Goal: Transaction & Acquisition: Purchase product/service

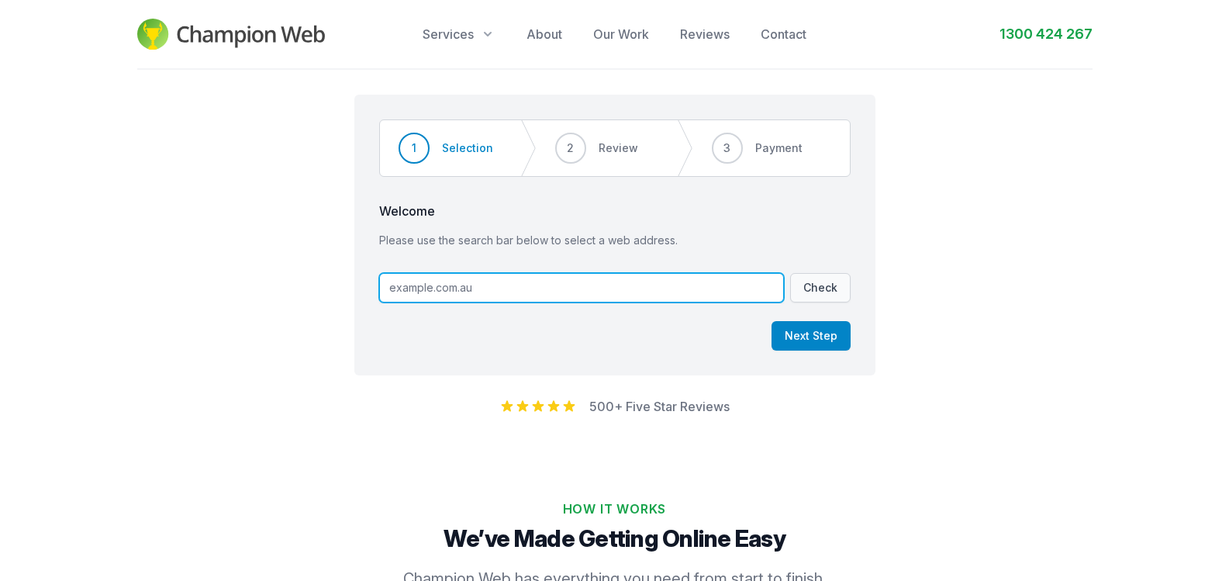
click at [480, 295] on input "text" at bounding box center [581, 287] width 405 height 29
type input "mykyoti"
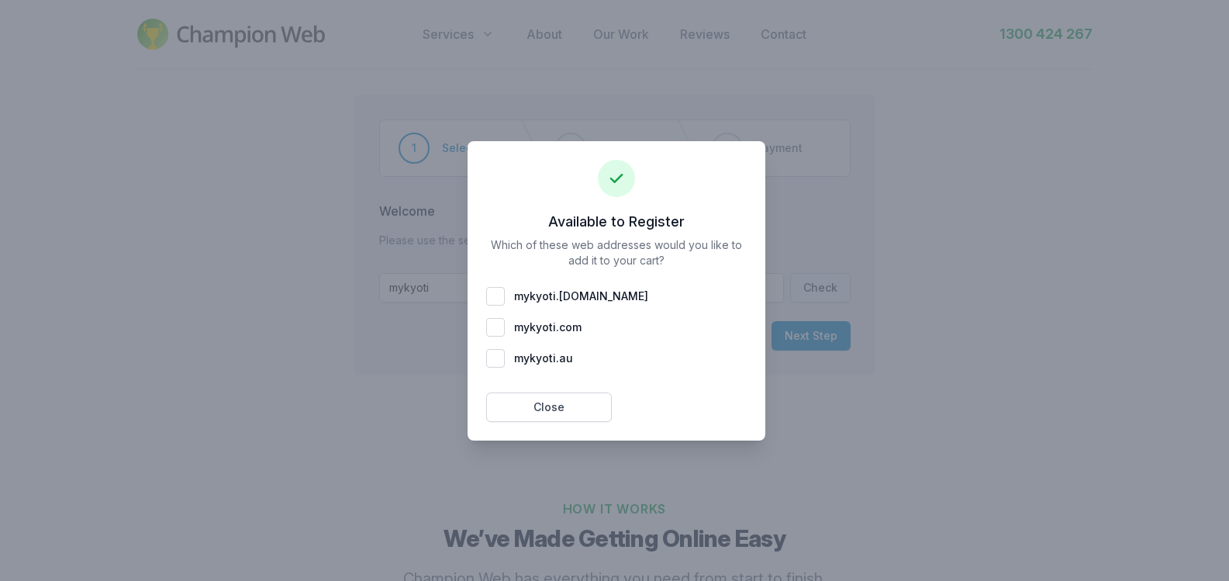
click at [508, 295] on div "mykyoti . [DOMAIN_NAME]" at bounding box center [616, 296] width 261 height 19
checkbox input "true"
click at [502, 325] on div "mykyoti . com" at bounding box center [616, 327] width 261 height 19
checkbox input "true"
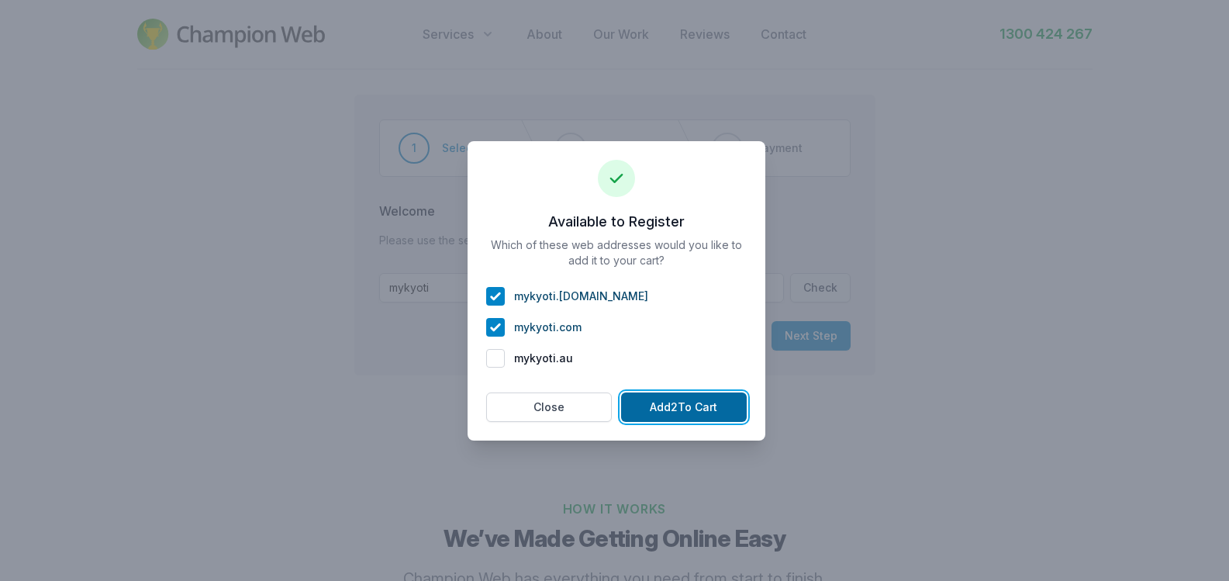
click at [701, 416] on button "Add 2 To Cart" at bounding box center [684, 406] width 126 height 29
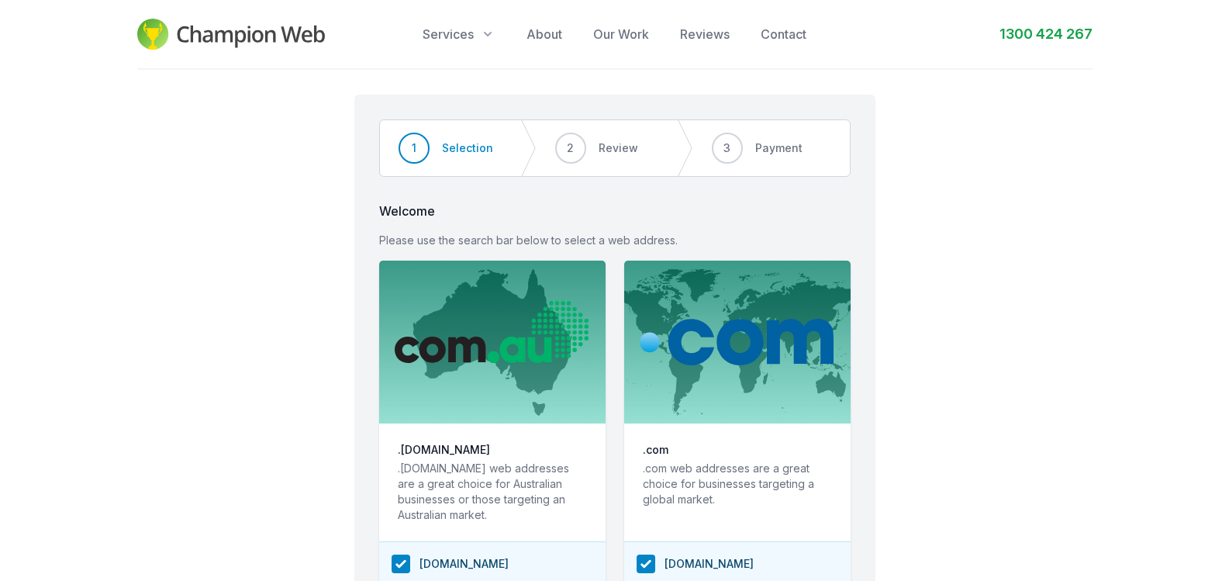
click at [985, 286] on div "Step 1 of 3 Step 1 Step 2 Step 3 1 Selection 2 Review 3 Payment Welcome Please …" at bounding box center [614, 392] width 1229 height 644
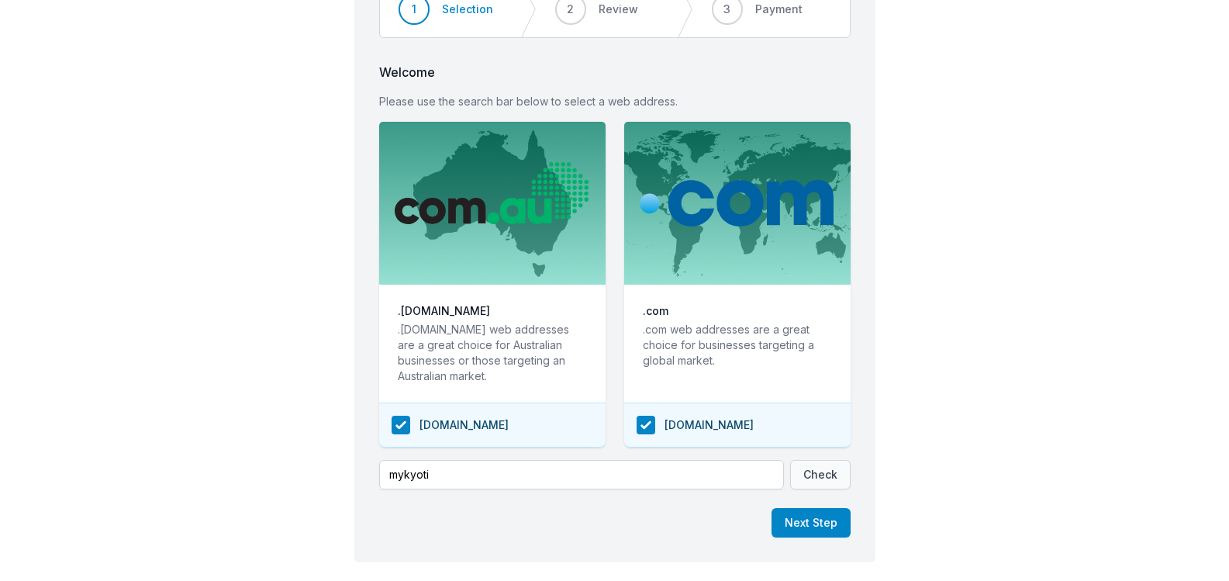
scroll to position [279, 0]
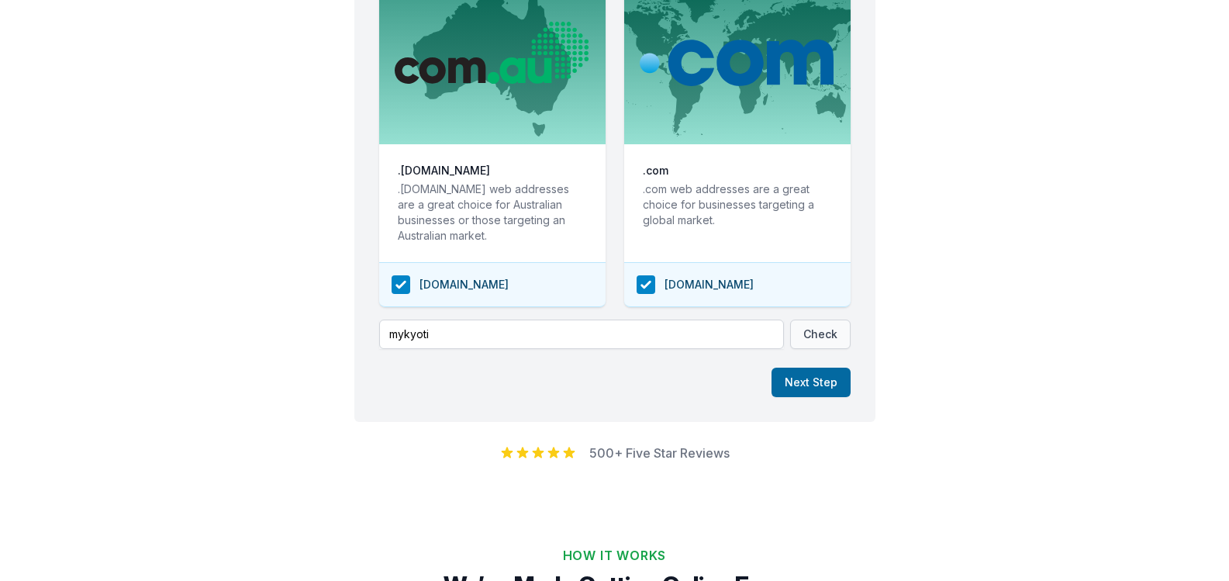
click at [811, 382] on button "Next Step" at bounding box center [811, 382] width 79 height 29
